Goal: Task Accomplishment & Management: Use online tool/utility

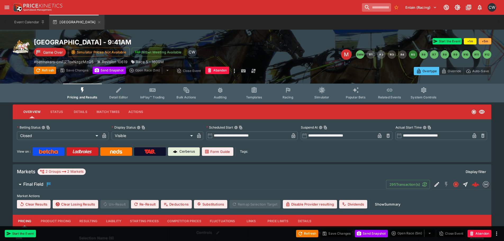
scroll to position [181, 0]
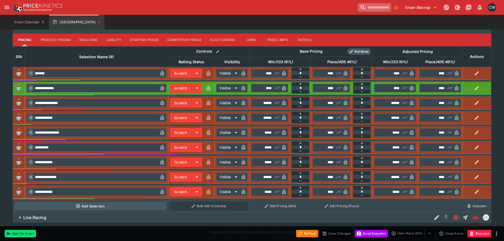
click at [368, 8] on input "search" at bounding box center [373, 7] width 33 height 8
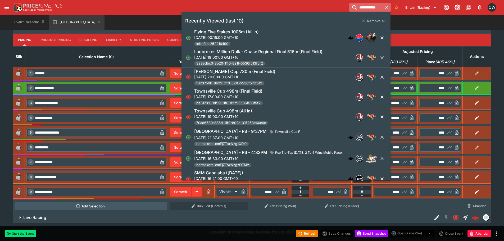
type input "**********"
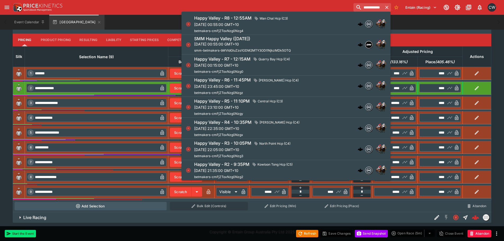
click at [275, 40] on div "SMM Happy Valley ([DATE])" at bounding box center [242, 39] width 97 height 6
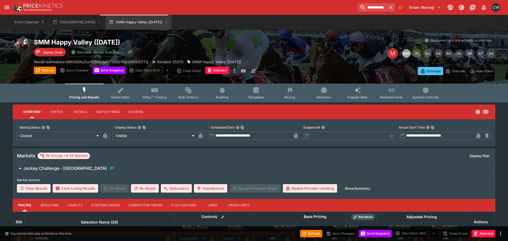
type input "**********"
type input "*******"
type input "**********"
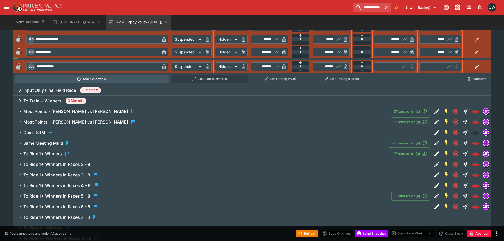
scroll to position [476, 0]
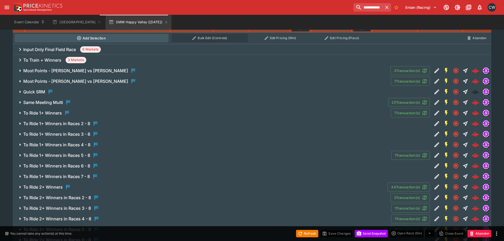
click at [76, 102] on span "Same Meeting Multi" at bounding box center [203, 102] width 360 height 6
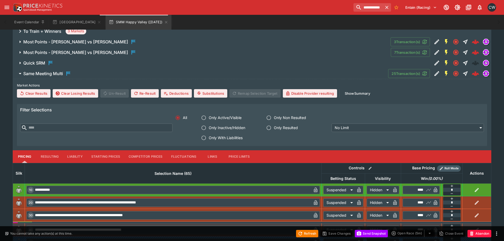
scroll to position [502, 0]
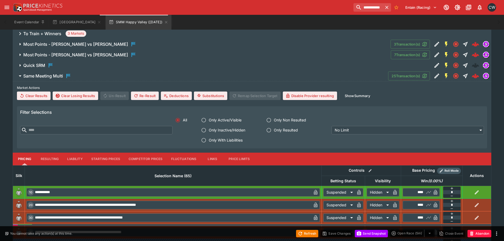
click at [357, 90] on label "Market Actions" at bounding box center [252, 88] width 470 height 8
click at [358, 95] on button "Show Summary" at bounding box center [357, 95] width 32 height 8
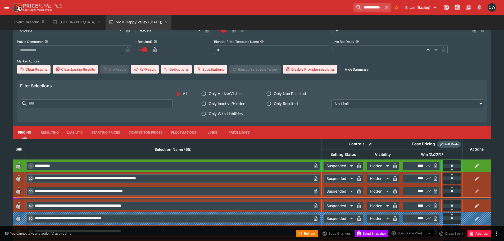
scroll to position [635, 0]
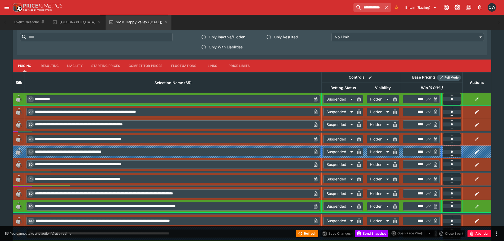
click at [49, 66] on button "Resulting" at bounding box center [49, 65] width 26 height 13
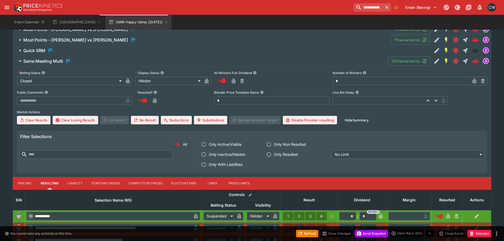
scroll to position [529, 0]
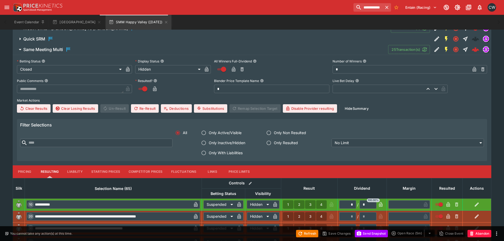
click at [370, 67] on input "*" at bounding box center [400, 69] width 137 height 8
type input "**"
click at [474, 67] on icon "button" at bounding box center [473, 69] width 5 height 5
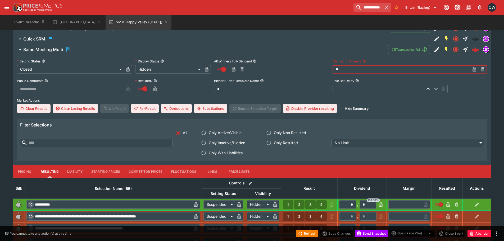
type input "*"
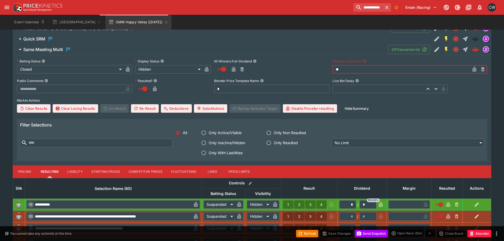
type input "*"
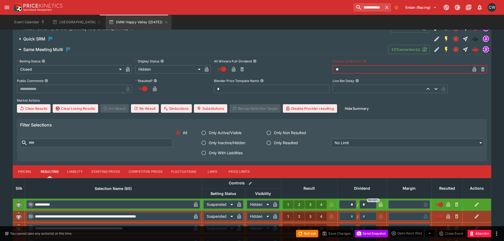
type input "*"
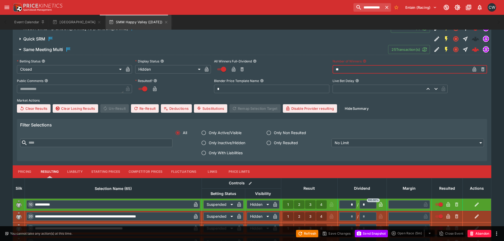
type input "*"
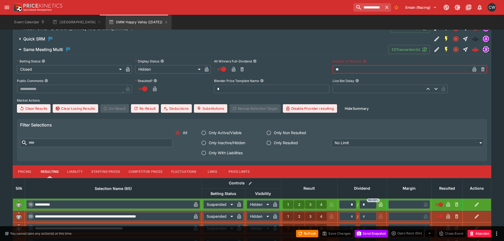
type input "*"
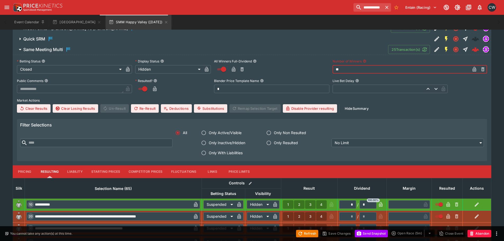
type input "*"
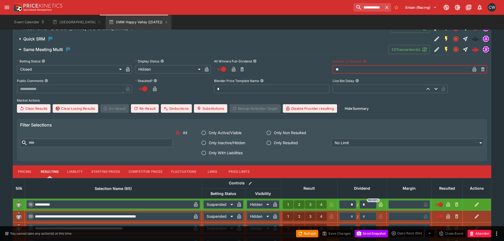
type input "*"
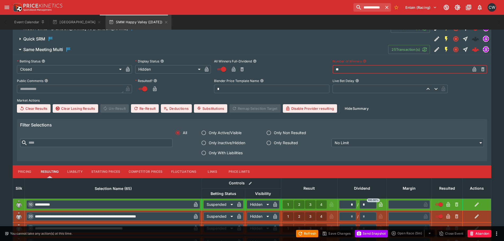
type input "*"
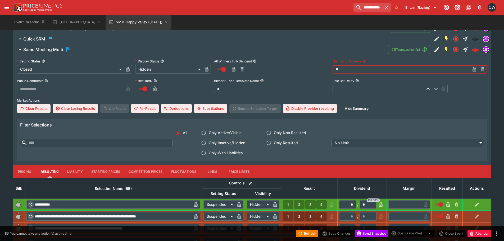
type input "*"
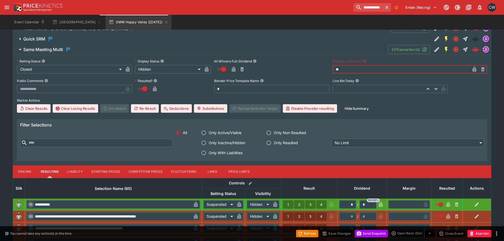
type input "*"
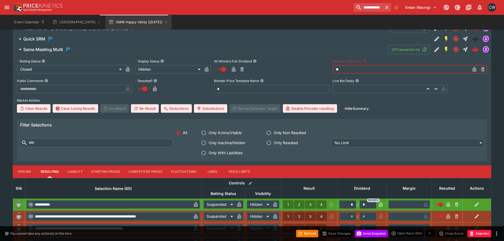
type input "*"
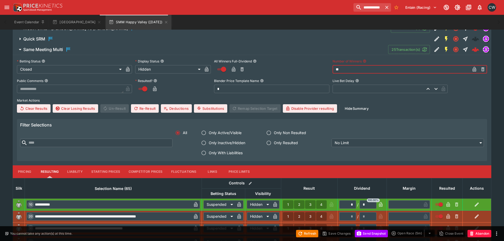
type input "*"
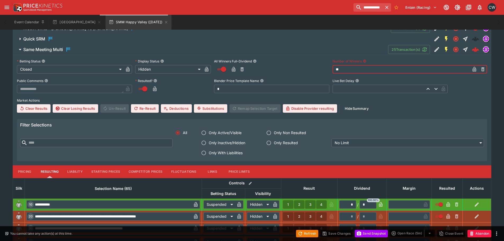
type input "*"
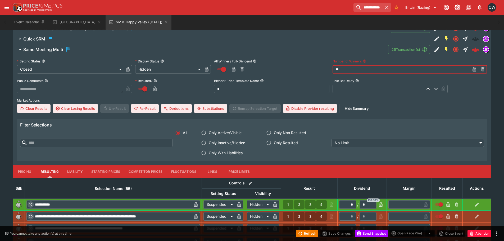
type input "*"
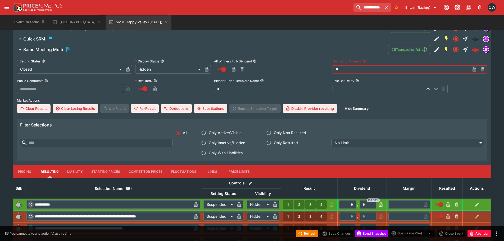
type input "*"
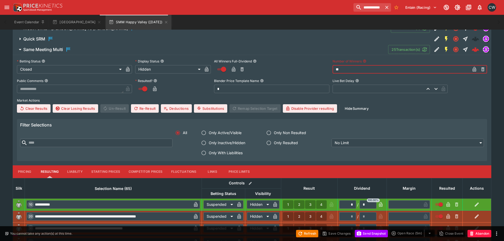
type input "*"
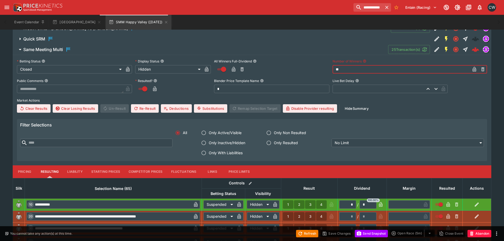
type input "*"
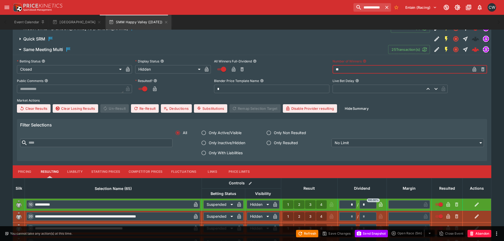
type input "*"
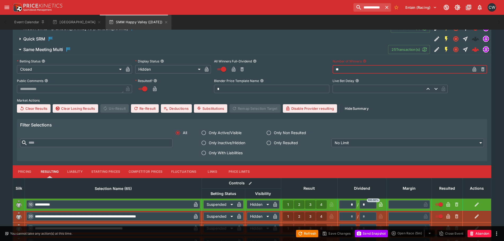
type input "*"
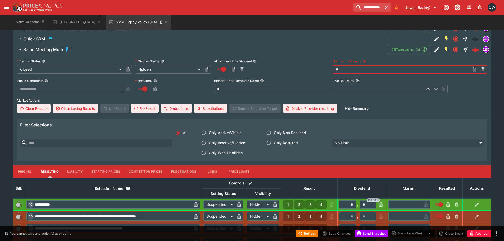
type input "*"
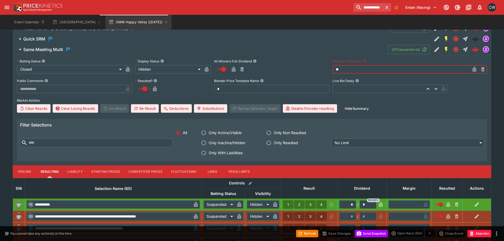
type input "*"
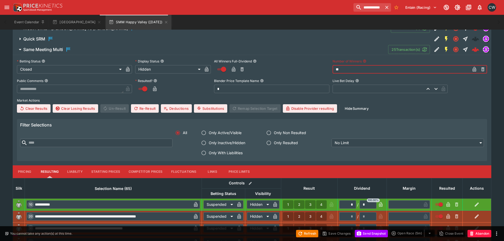
type input "*"
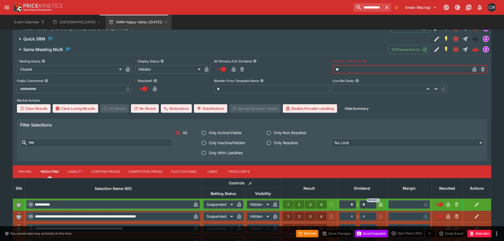
type input "*"
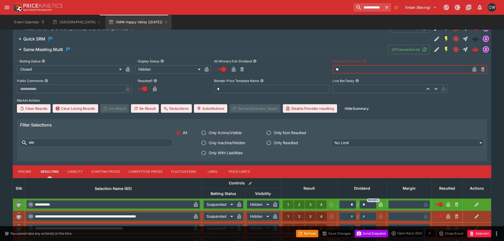
type input "*"
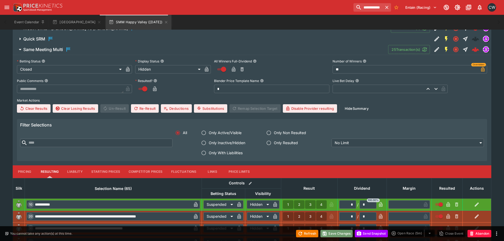
click at [341, 233] on button "Save Changes" at bounding box center [336, 233] width 32 height 7
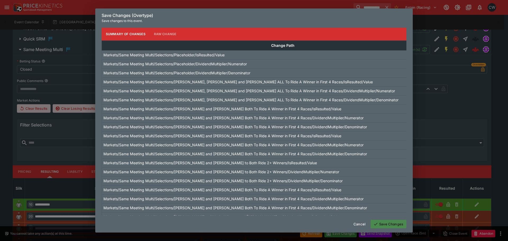
click at [389, 224] on button "Save Changes" at bounding box center [388, 224] width 36 height 8
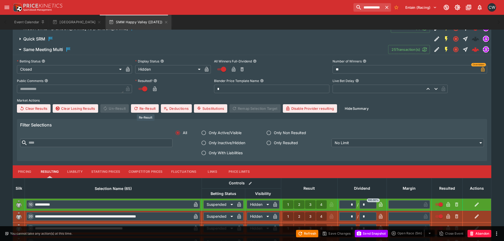
click at [152, 108] on button "Re-Result" at bounding box center [145, 108] width 28 height 8
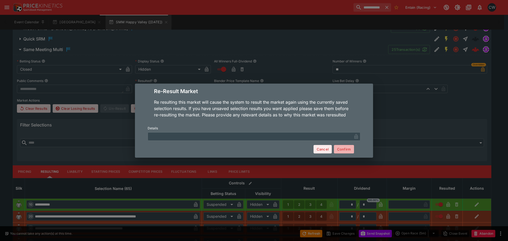
click at [348, 150] on button "Confirm" at bounding box center [344, 149] width 20 height 8
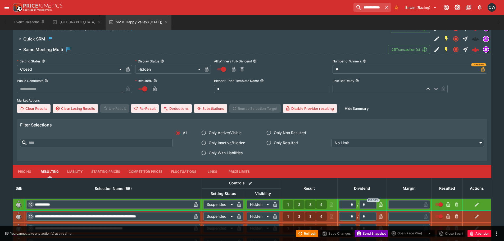
click at [365, 234] on button "Send Snapshot" at bounding box center [371, 233] width 33 height 7
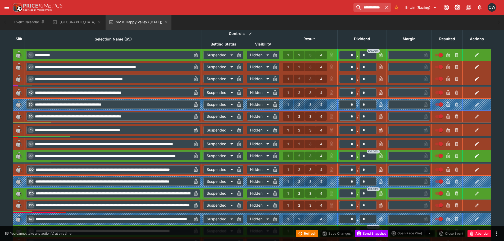
scroll to position [687, 0]
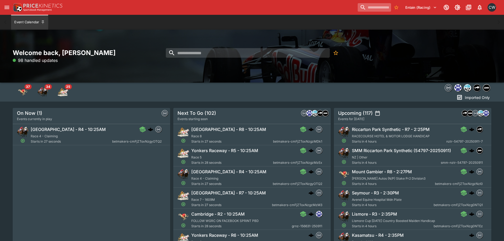
click at [369, 5] on input "search" at bounding box center [373, 7] width 33 height 8
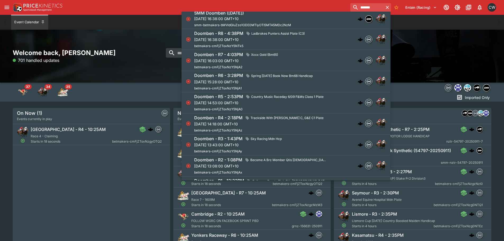
scroll to position [397, 0]
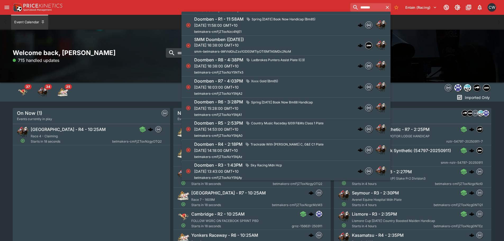
type input "*******"
click at [260, 42] on p "[DATE] 16:38:00 GMT+10" at bounding box center [242, 45] width 97 height 6
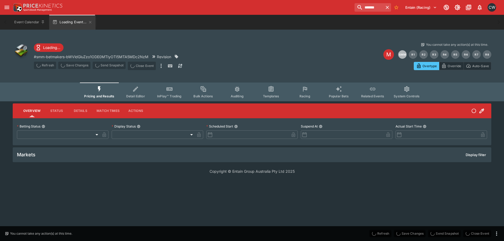
type input "**********"
type input "*******"
type input "**********"
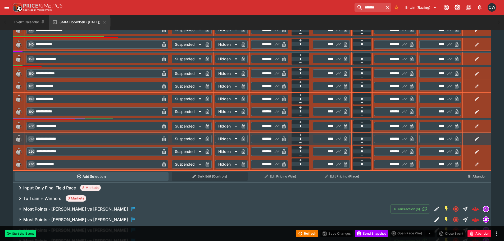
scroll to position [529, 0]
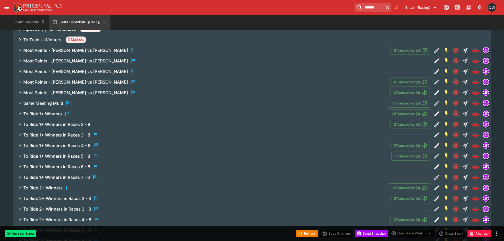
click at [105, 100] on span "Same Meeting Multi" at bounding box center [203, 103] width 360 height 6
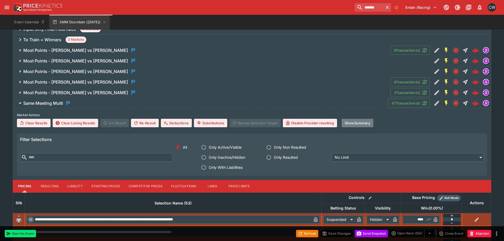
click at [370, 123] on button "Show Summary" at bounding box center [357, 123] width 32 height 8
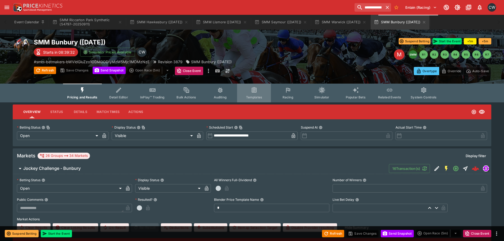
click at [249, 91] on button "Templates" at bounding box center [254, 93] width 34 height 19
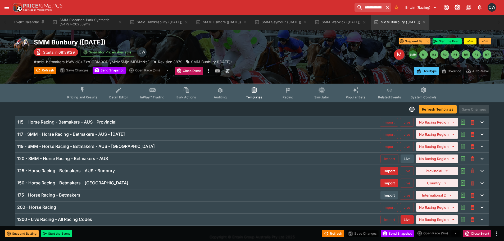
click at [121, 159] on div "120 - SMM - Horse Racing - Betmakers - AUS" at bounding box center [198, 159] width 363 height 6
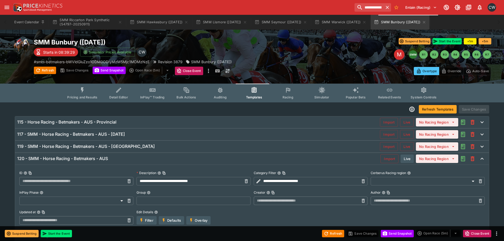
type input "**********"
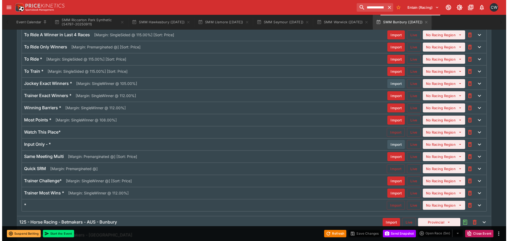
scroll to position [243, 0]
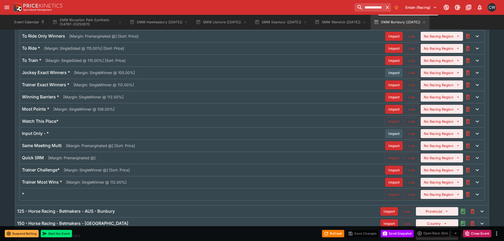
click at [146, 148] on div "Same Meeting Multi [Margin: Premarginated @] [Sort: Price]" at bounding box center [203, 146] width 363 height 6
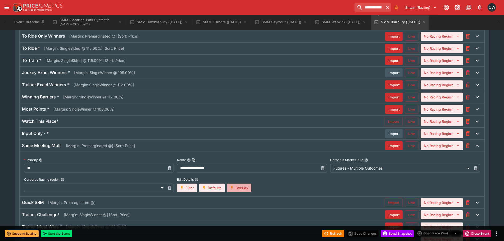
click at [242, 186] on button "Overlay" at bounding box center [239, 187] width 24 height 8
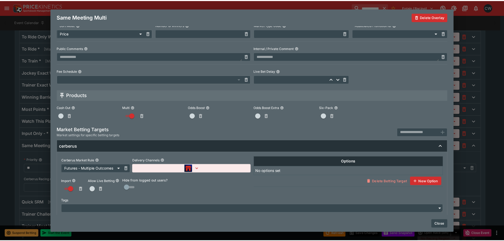
scroll to position [239, 0]
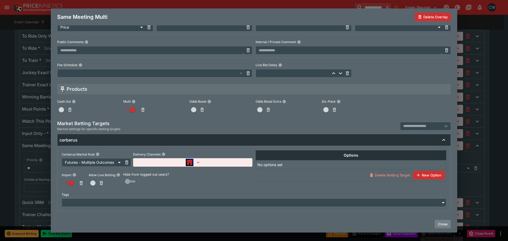
click at [440, 222] on button "Close" at bounding box center [442, 224] width 16 height 8
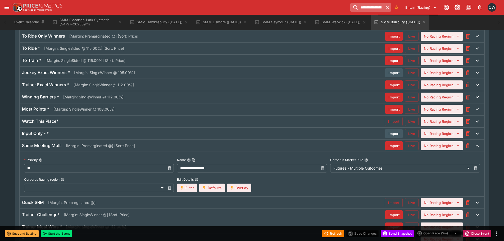
click at [377, 10] on input "**********" at bounding box center [366, 7] width 33 height 8
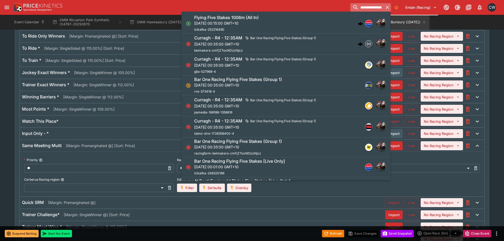
click at [377, 9] on input "**********" at bounding box center [366, 7] width 33 height 8
type input "**********"
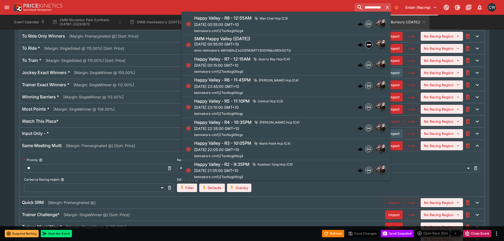
click at [250, 48] on div "SMM Happy Valley ([DATE]) [DATE] 00:55:00 GMT+10 smm-betmakers-bWVldGluZzo1ODM2…" at bounding box center [242, 44] width 97 height 17
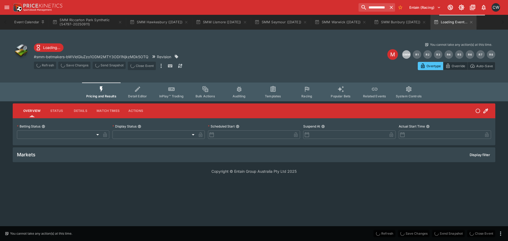
type input "**********"
type input "*******"
type input "**********"
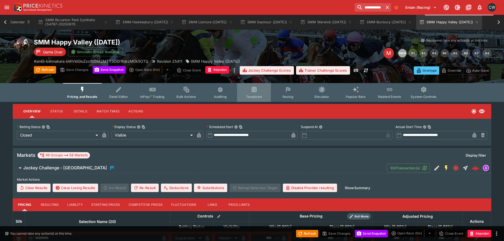
click at [255, 93] on icon "Event type filters" at bounding box center [254, 89] width 7 height 7
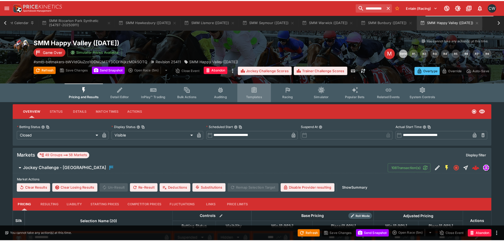
scroll to position [0, 11]
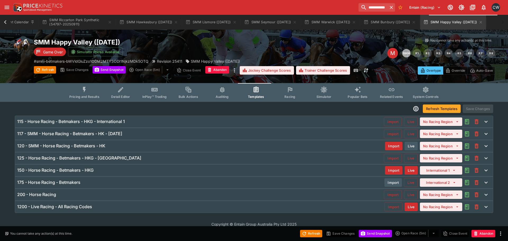
click at [147, 147] on div "120 - SMM - Horse Racing - Betmakers - HK" at bounding box center [201, 146] width 368 height 6
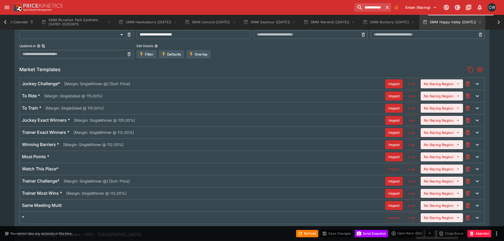
scroll to position [162, 0]
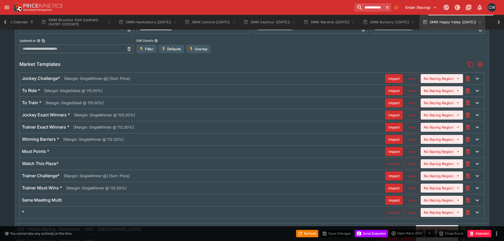
click at [224, 198] on div "Same Meeting Multi" at bounding box center [203, 200] width 363 height 6
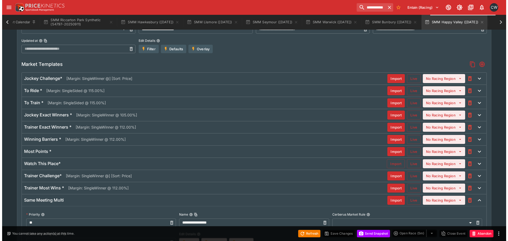
scroll to position [270, 0]
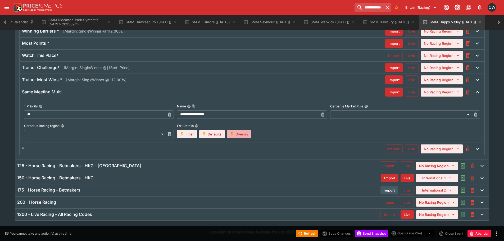
click at [247, 136] on button "Overlay" at bounding box center [239, 134] width 24 height 8
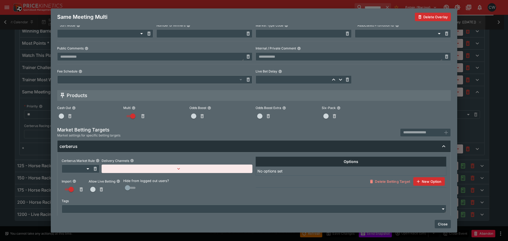
scroll to position [239, 0]
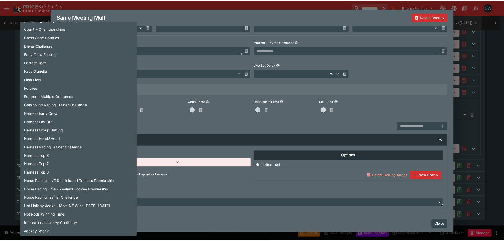
scroll to position [185, 0]
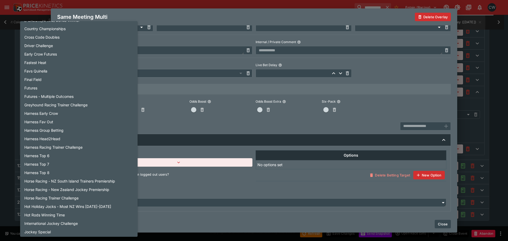
click at [64, 98] on li "Futures - Multiple Outcomes" at bounding box center [78, 96] width 117 height 8
type input "**********"
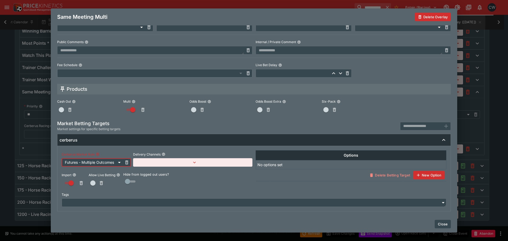
click at [439, 223] on button "Close" at bounding box center [442, 224] width 16 height 8
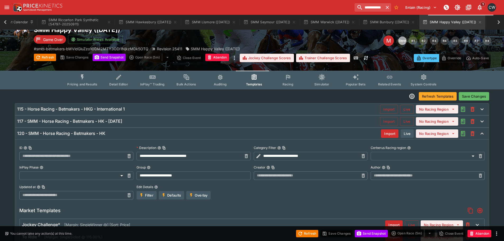
scroll to position [19, 0]
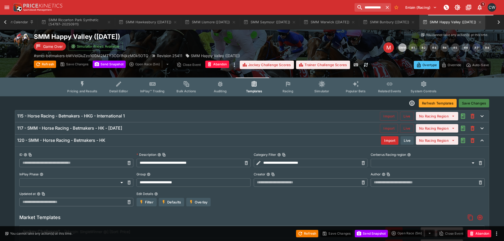
click at [475, 102] on button "Save Changes" at bounding box center [473, 103] width 30 height 8
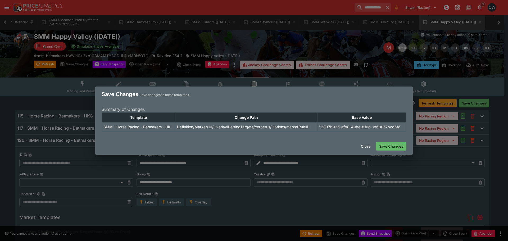
click at [399, 148] on button "Save Changes" at bounding box center [391, 146] width 30 height 8
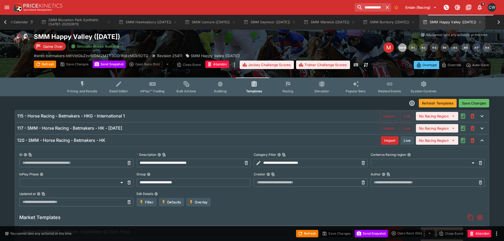
type input "**********"
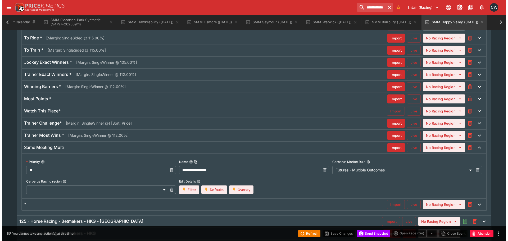
scroll to position [270, 0]
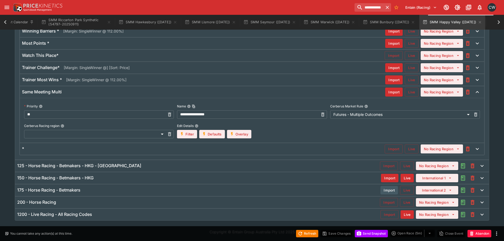
click at [238, 134] on button "Overlay" at bounding box center [239, 134] width 24 height 8
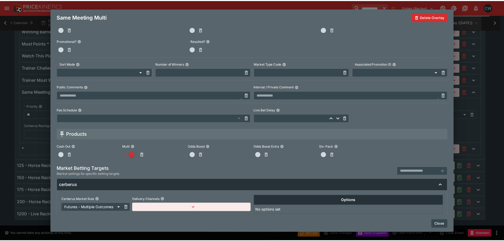
scroll to position [239, 0]
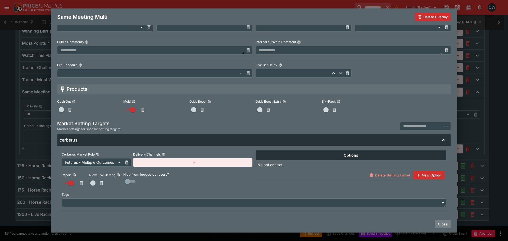
click at [446, 223] on button "Close" at bounding box center [442, 224] width 16 height 8
